Goal: Information Seeking & Learning: Learn about a topic

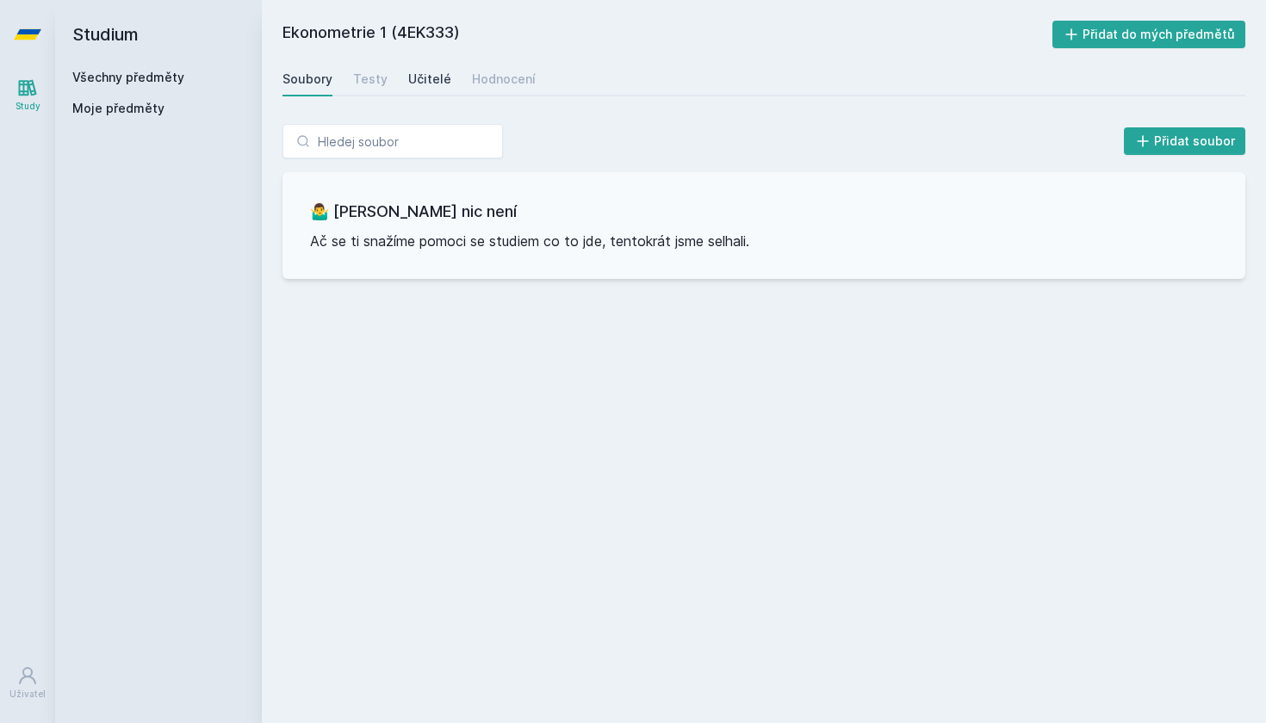
click at [435, 87] on div "Učitelé" at bounding box center [429, 79] width 43 height 17
click at [109, 80] on link "Všechny předměty" at bounding box center [128, 77] width 112 height 15
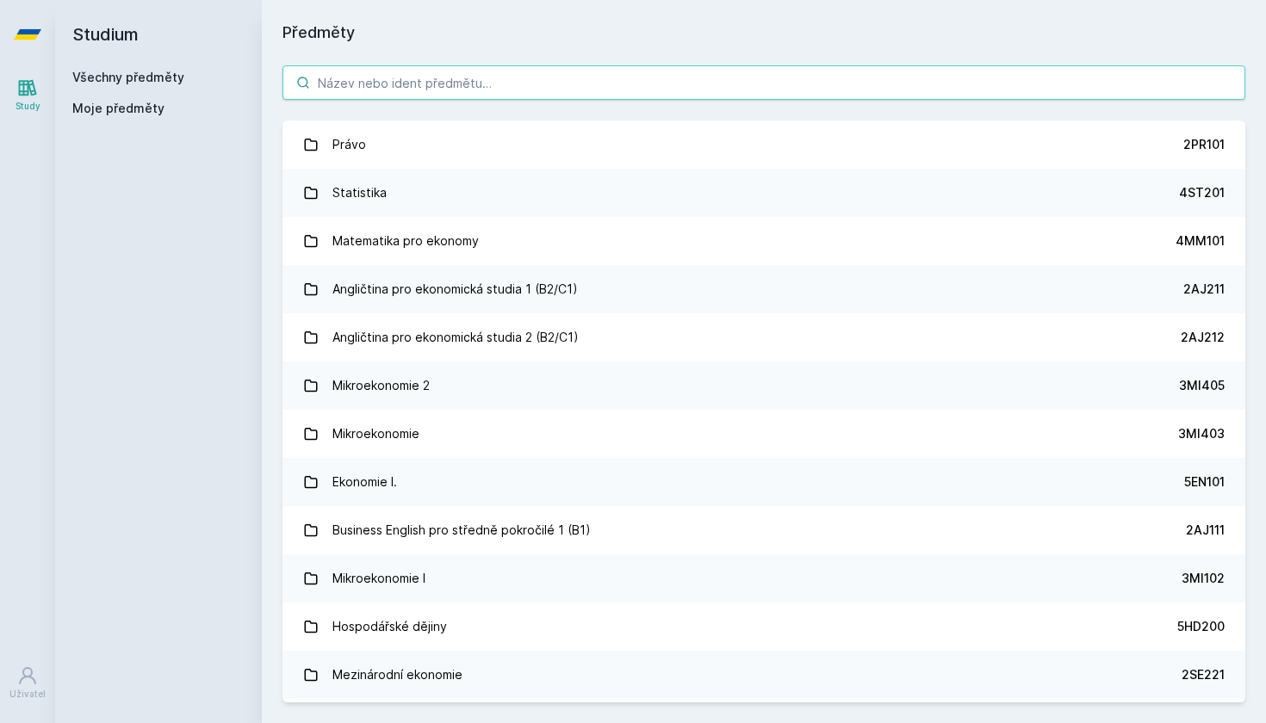
click at [401, 81] on input "search" at bounding box center [763, 82] width 963 height 34
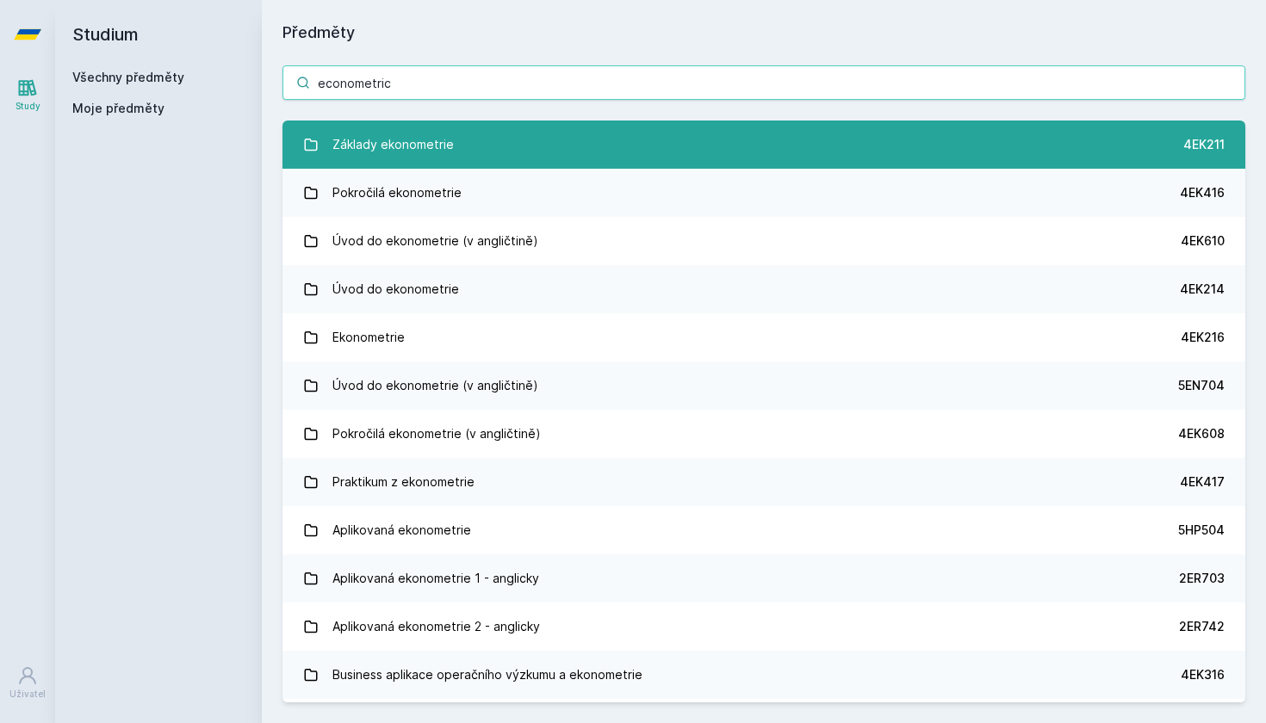
type input "econometric"
click at [474, 148] on link "Základy ekonometrie 4EK211" at bounding box center [763, 145] width 963 height 48
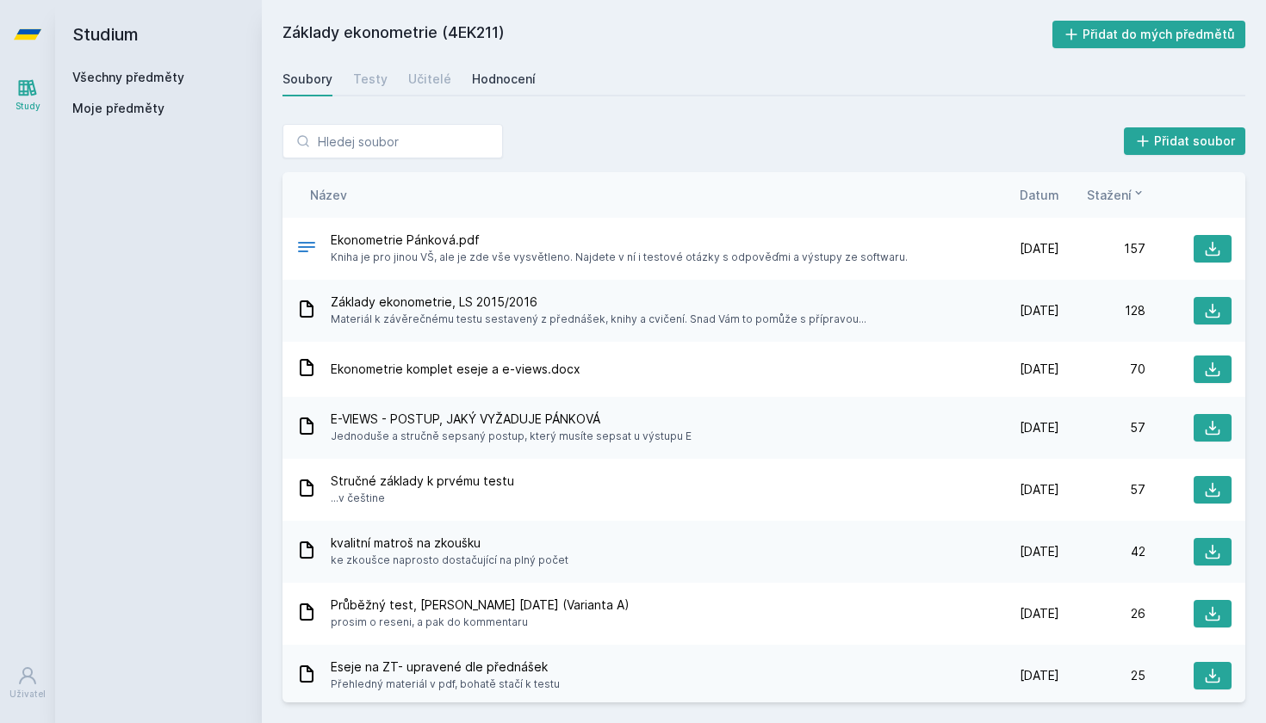
click at [504, 71] on div "Hodnocení" at bounding box center [504, 79] width 64 height 17
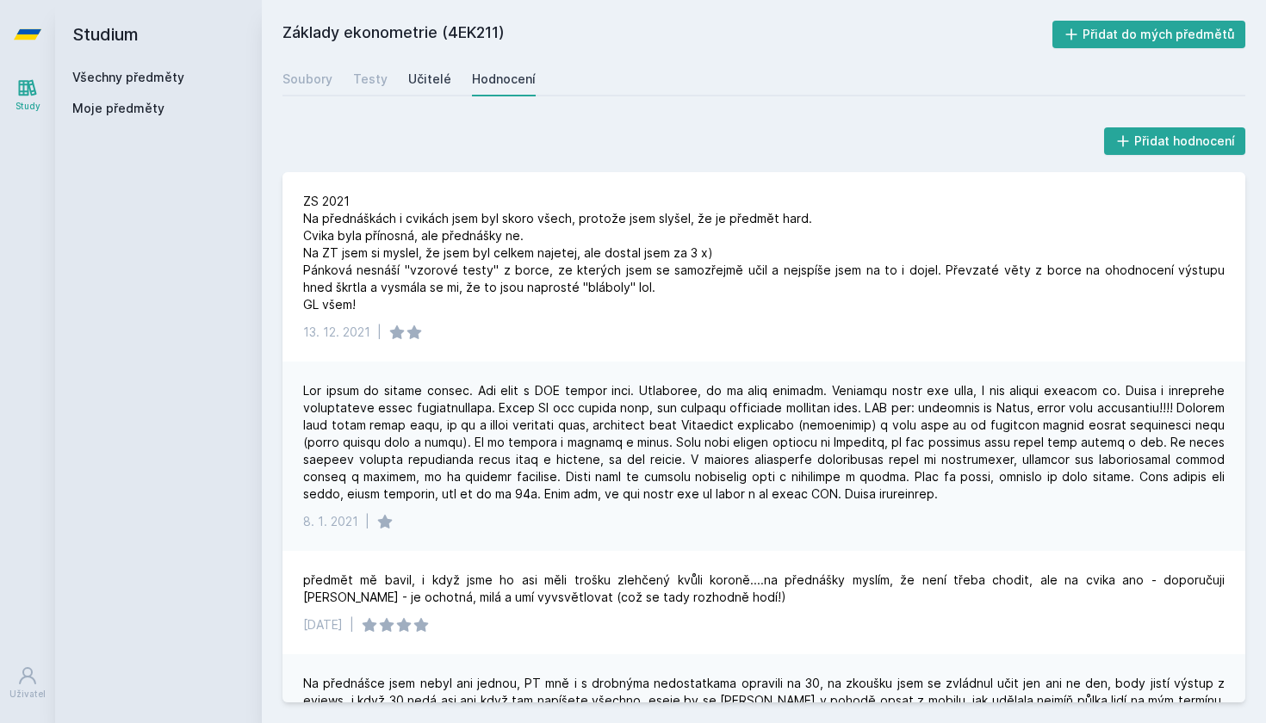
click at [440, 75] on div "Učitelé" at bounding box center [429, 79] width 43 height 17
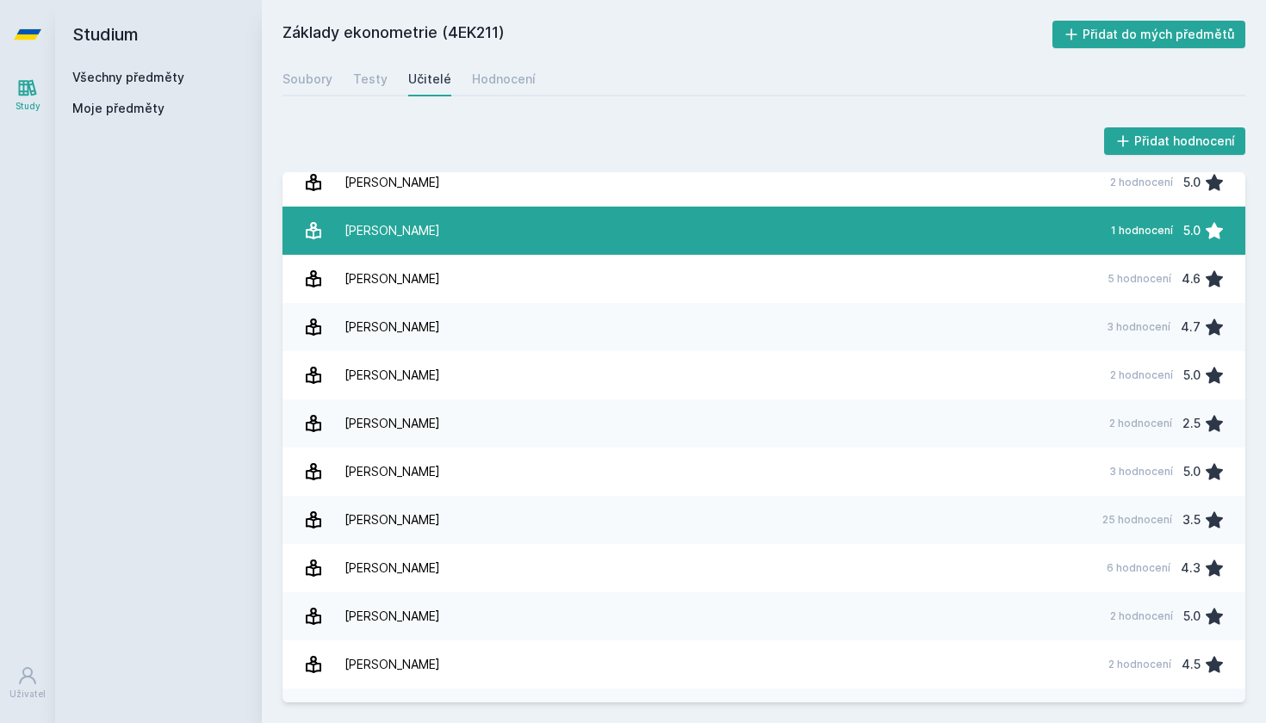
scroll to position [107, 0]
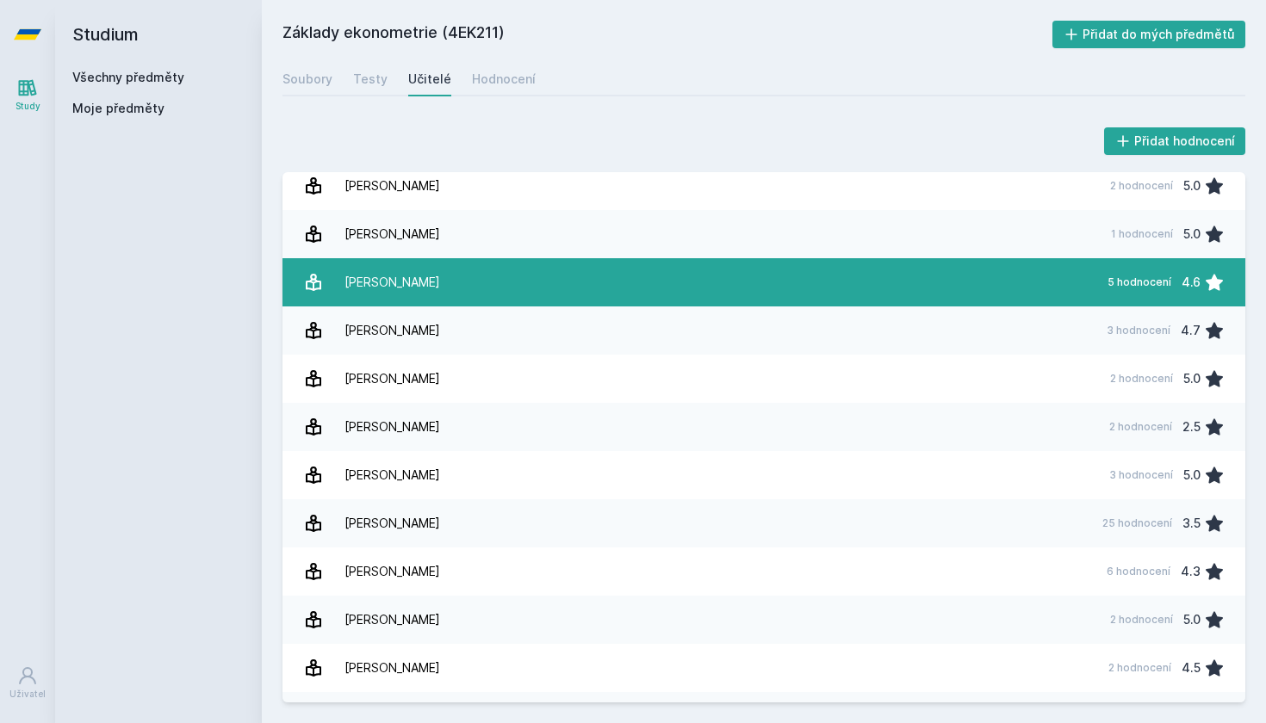
click at [374, 283] on div "[PERSON_NAME]" at bounding box center [392, 282] width 96 height 34
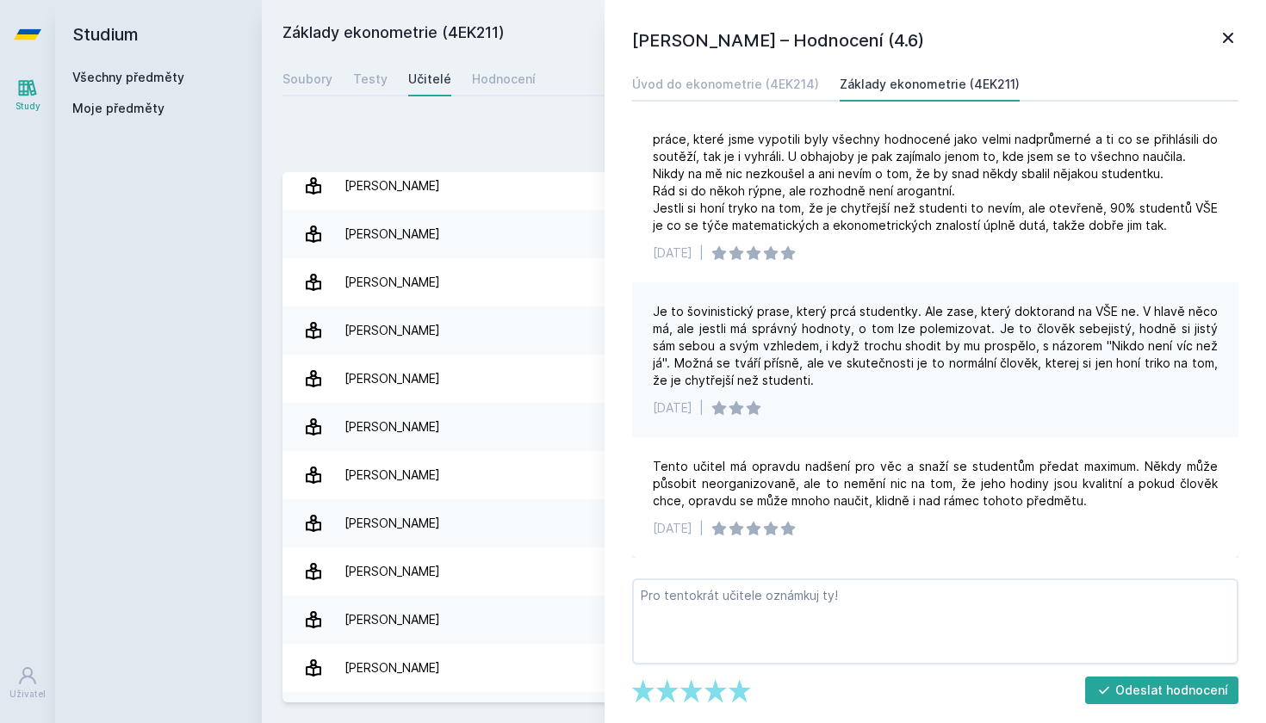
click at [1208, 59] on div "[PERSON_NAME] – Hodnocení (4.6) Úvod do ekonometrie (4EK214) Základy ekonometri…" at bounding box center [935, 361] width 661 height 723
click at [1231, 40] on icon at bounding box center [1228, 38] width 10 height 10
